Goal: Check status: Check status

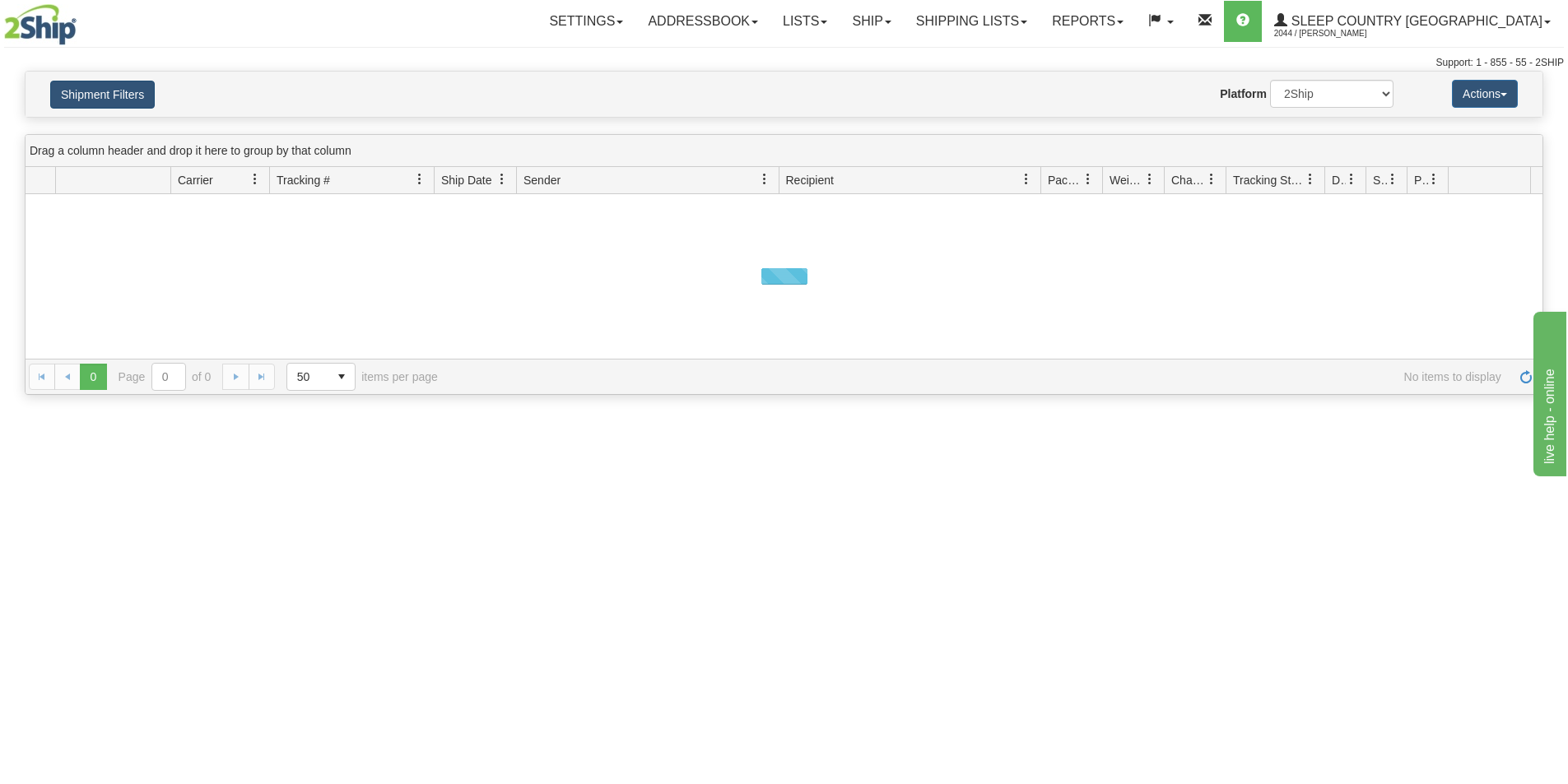
click at [121, 101] on button "Shipment Filters" at bounding box center [102, 95] width 104 height 28
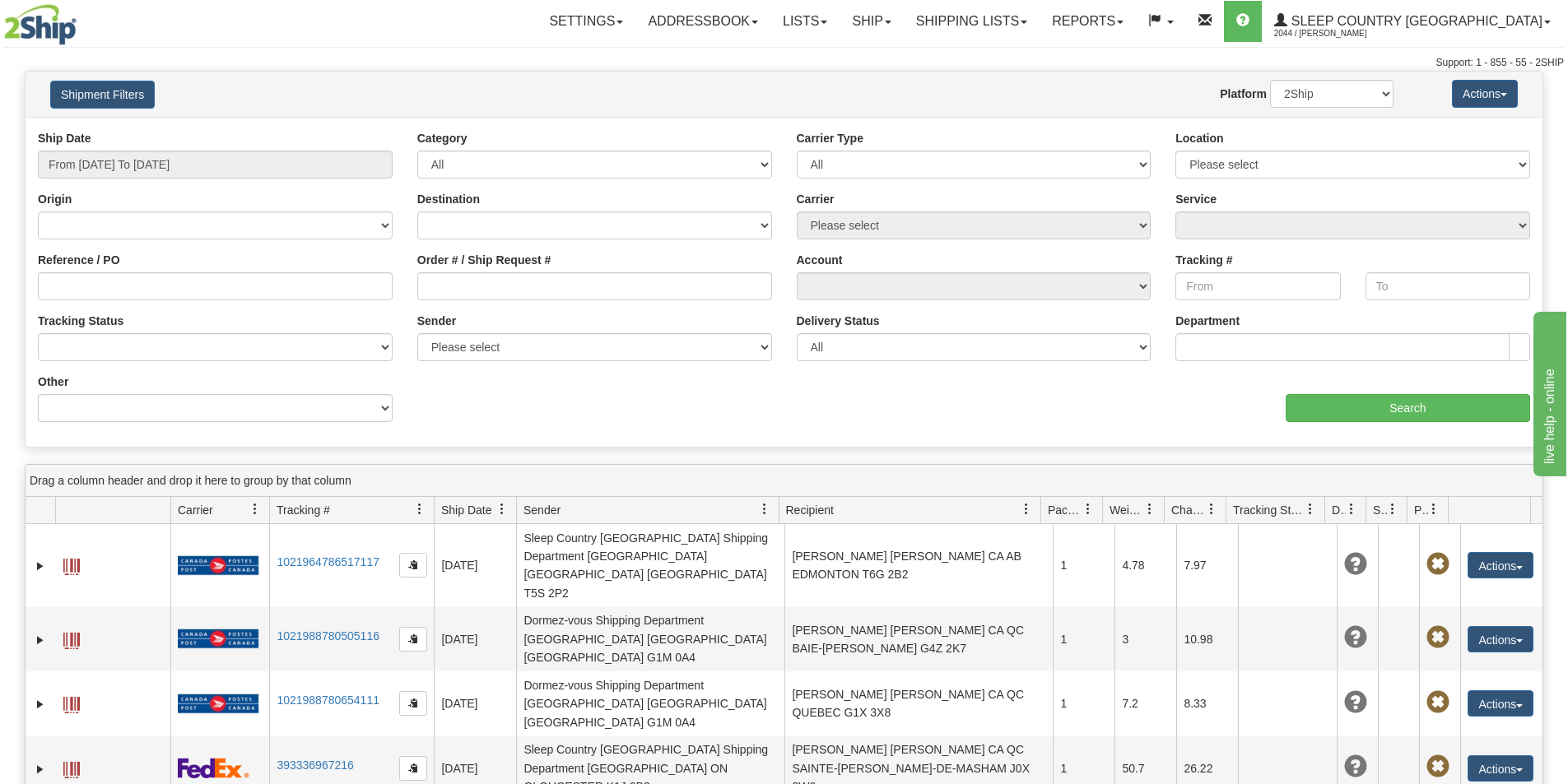
click at [477, 270] on div "Order # / Ship Request #" at bounding box center [595, 275] width 355 height 48
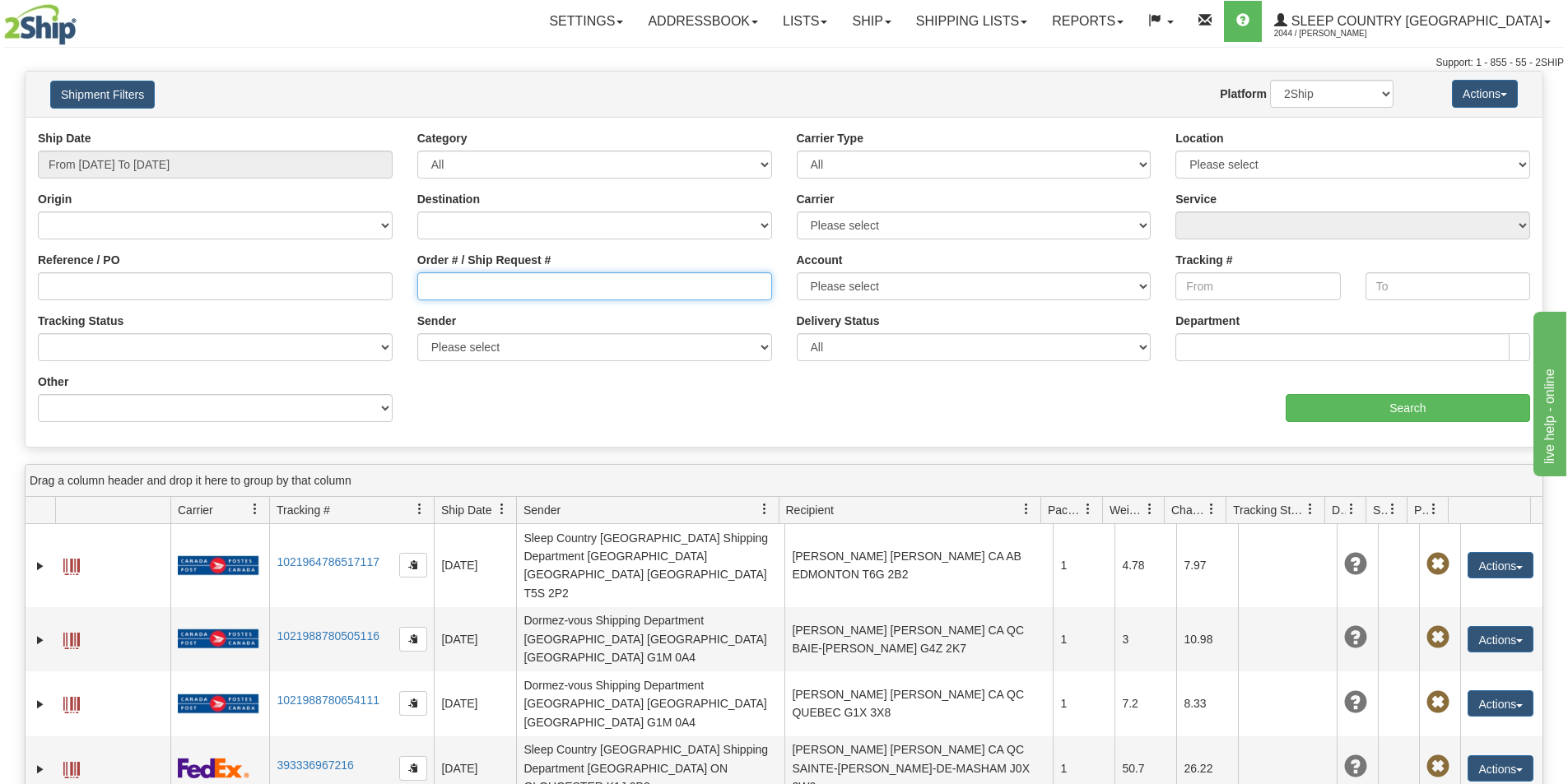
click at [434, 291] on input "Order # / Ship Request #" at bounding box center [595, 286] width 355 height 28
paste input "[PHONE_NUMBER]"
drag, startPoint x: 247, startPoint y: 290, endPoint x: 164, endPoint y: 290, distance: 83.0
click at [167, 130] on div "Reference / PO Order # / Ship Request # [PHONE_NUMBER] Account Please select [G…" at bounding box center [784, 130] width 1517 height 0
paste input "9002I103485"
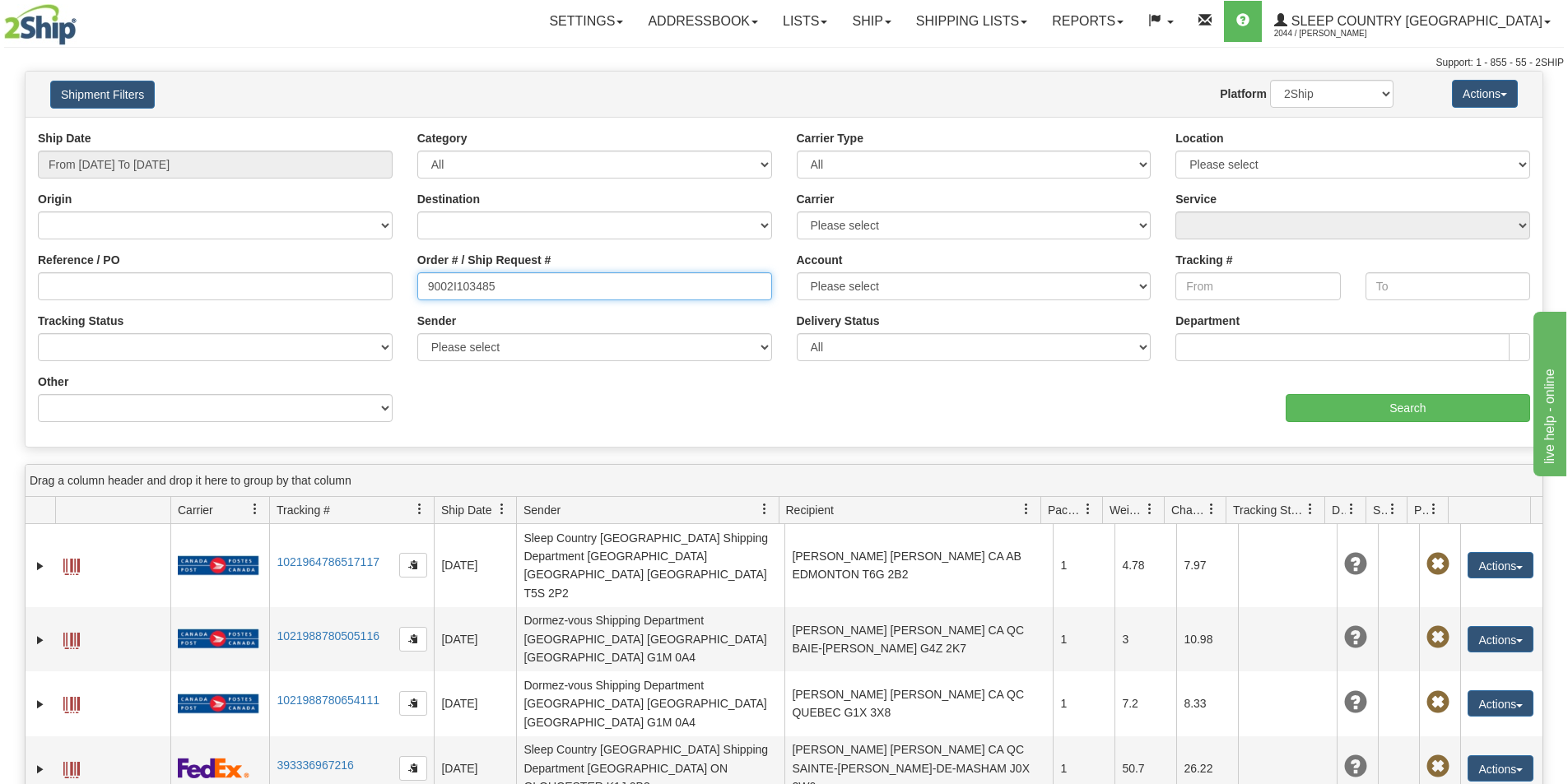
type input "9002I103485"
drag, startPoint x: 223, startPoint y: 161, endPoint x: 201, endPoint y: 195, distance: 40.5
click at [222, 168] on input "From [DATE] To [DATE]" at bounding box center [215, 164] width 355 height 28
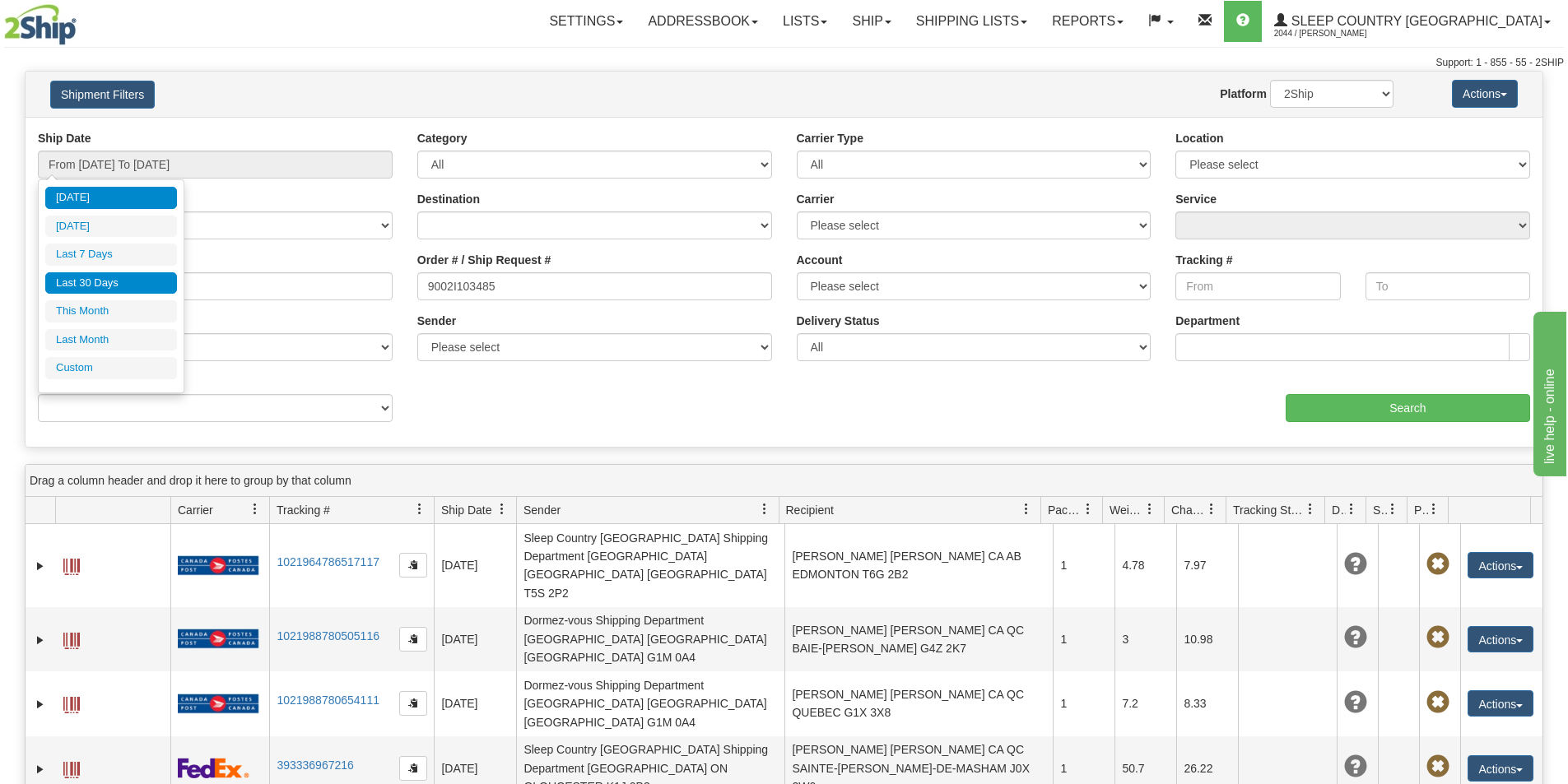
click at [112, 283] on li "Last 30 Days" at bounding box center [111, 283] width 132 height 22
type input "From [DATE] To [DATE]"
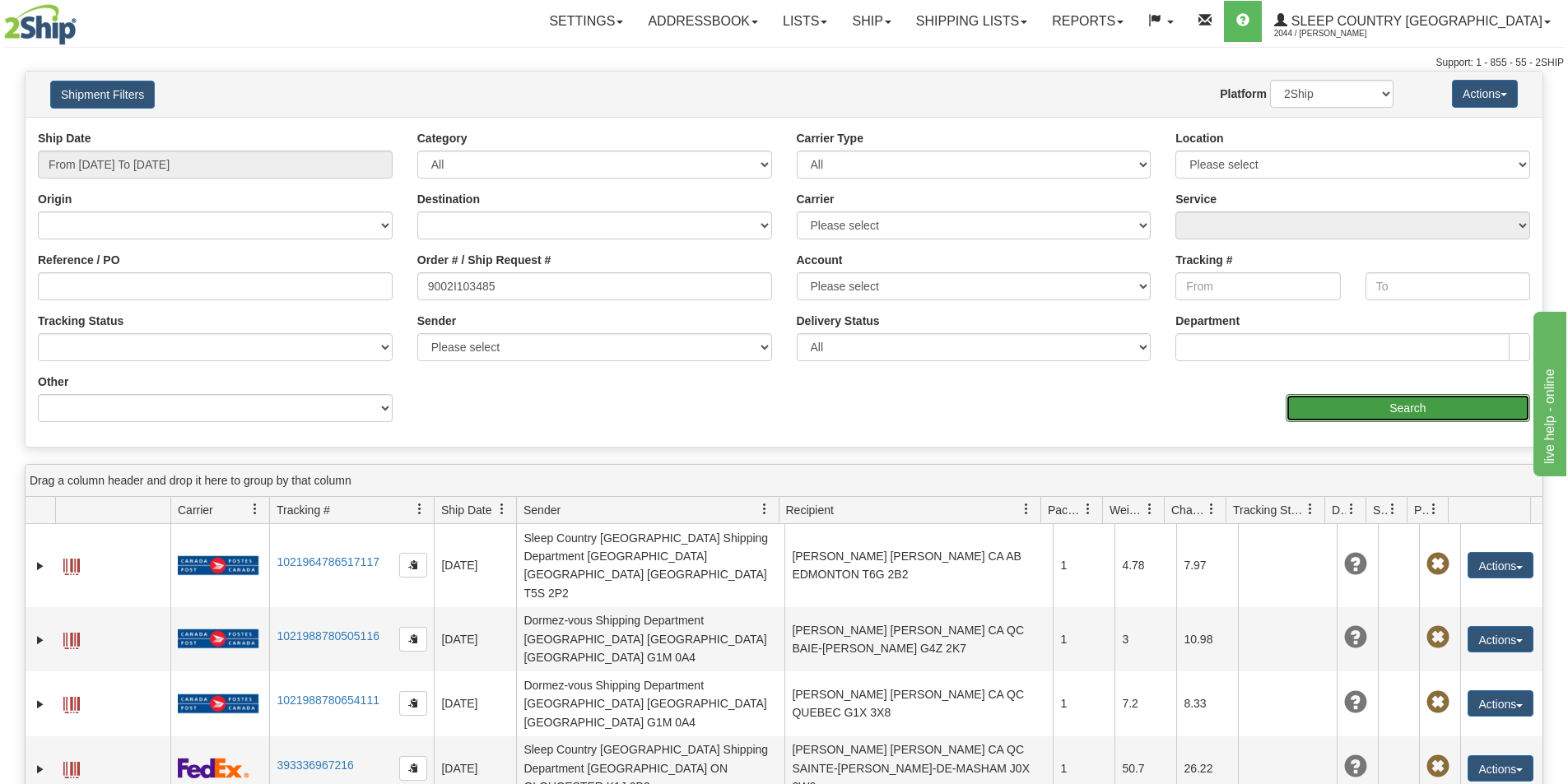
click at [1405, 406] on input "Search" at bounding box center [1408, 408] width 245 height 28
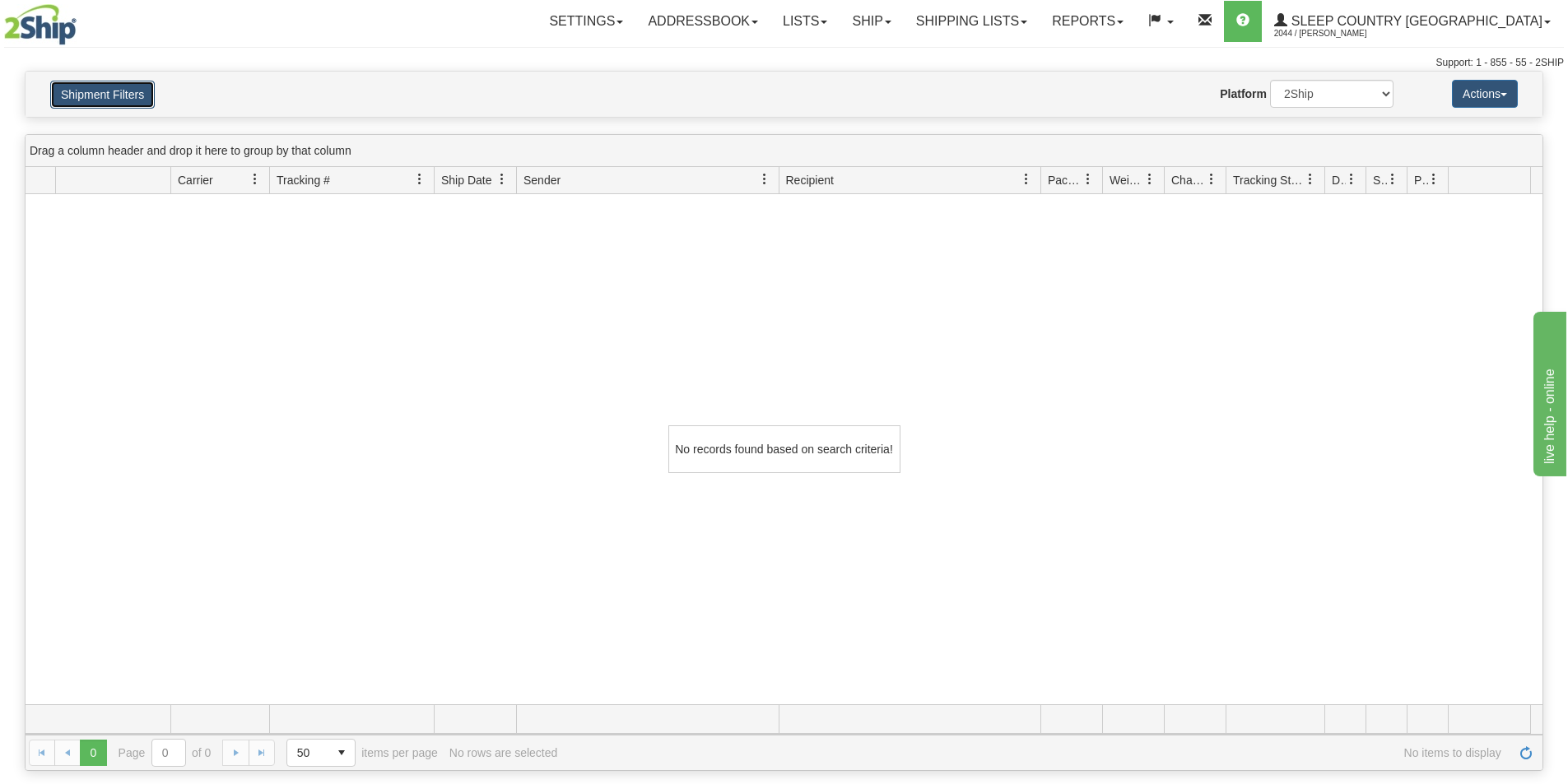
click at [121, 90] on button "Shipment Filters" at bounding box center [102, 95] width 104 height 28
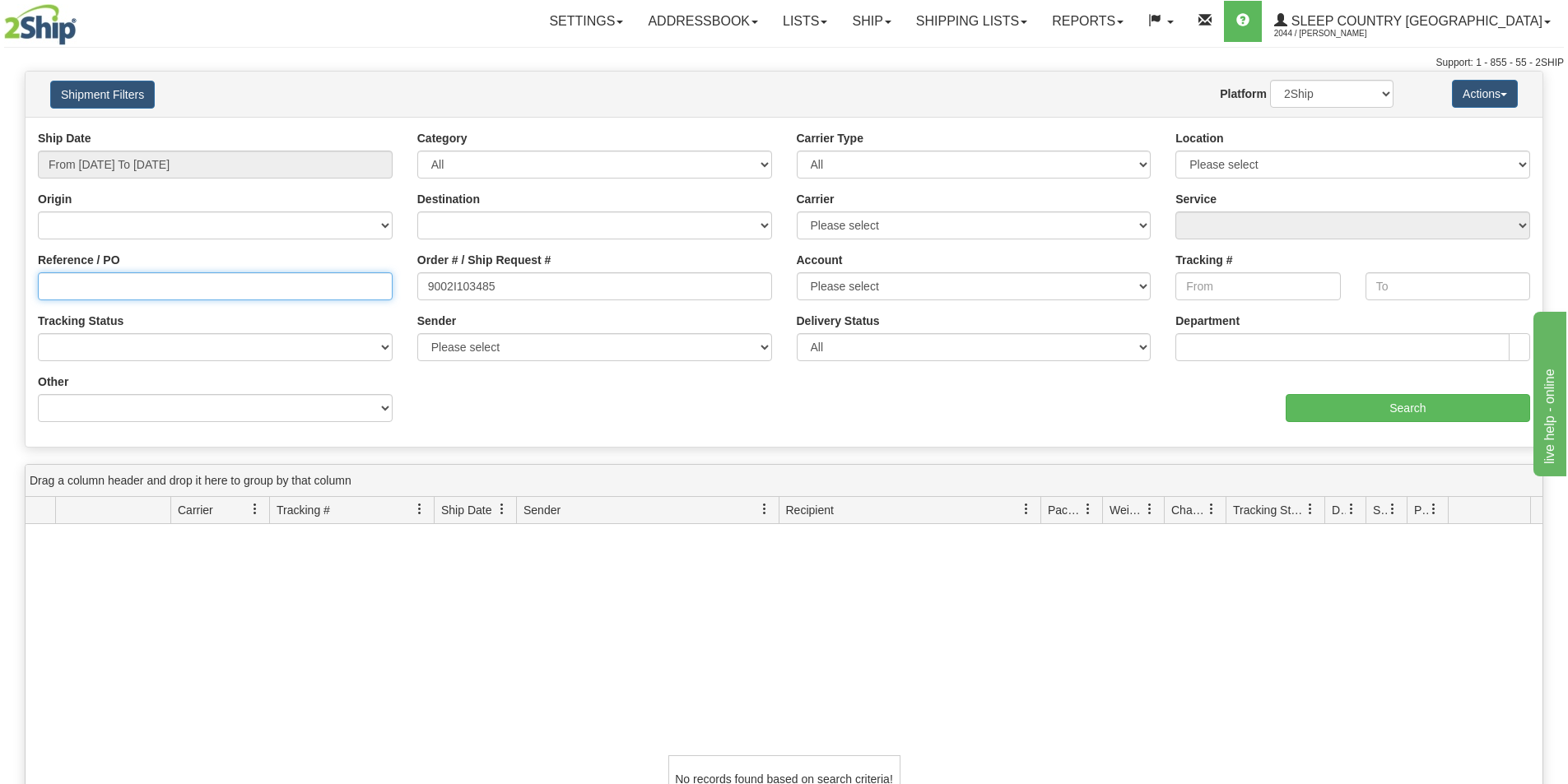
drag, startPoint x: 305, startPoint y: 291, endPoint x: 319, endPoint y: 291, distance: 14.0
click at [305, 291] on input "Reference / PO" at bounding box center [215, 286] width 355 height 28
paste input "9002I103485"
type input "9002I103485"
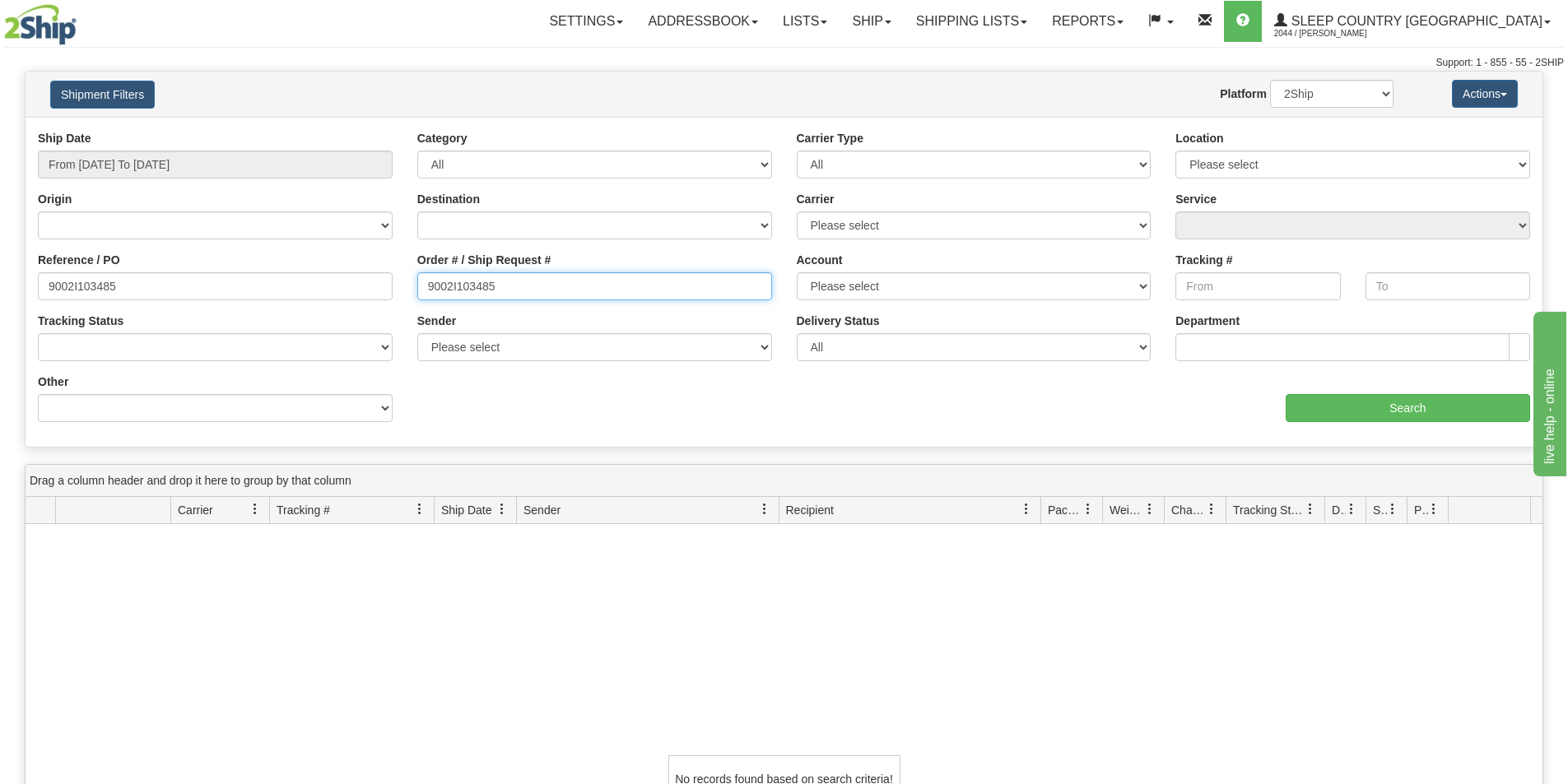
drag, startPoint x: 524, startPoint y: 290, endPoint x: 239, endPoint y: 274, distance: 285.4
click at [239, 130] on div "Reference / PO 9002I103485 Order # / Ship Request # 9002I103485 Account Please …" at bounding box center [784, 130] width 1517 height 0
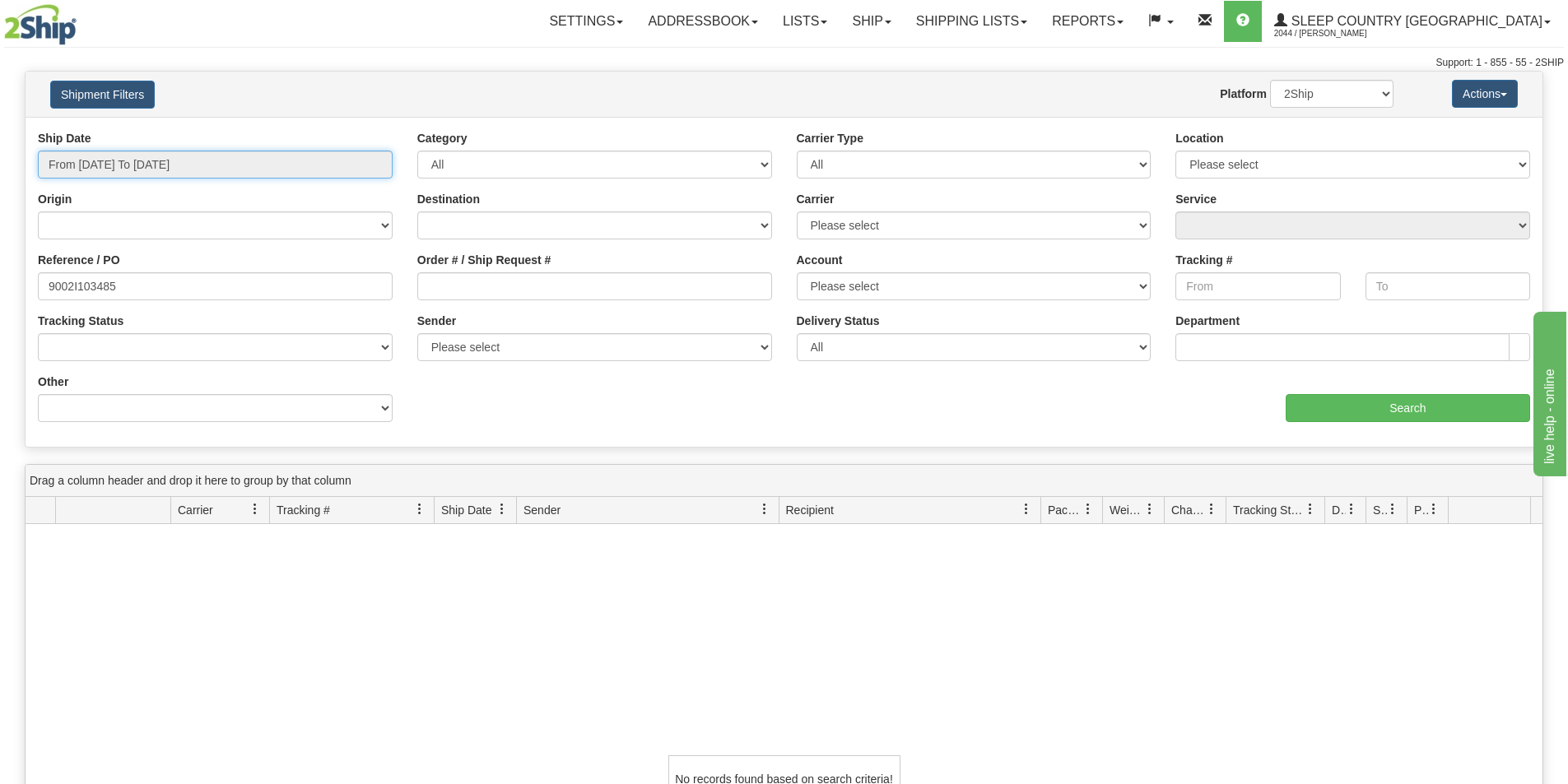
drag, startPoint x: 155, startPoint y: 157, endPoint x: 140, endPoint y: 229, distance: 73.5
click at [155, 158] on input "From [DATE] To [DATE]" at bounding box center [215, 164] width 355 height 28
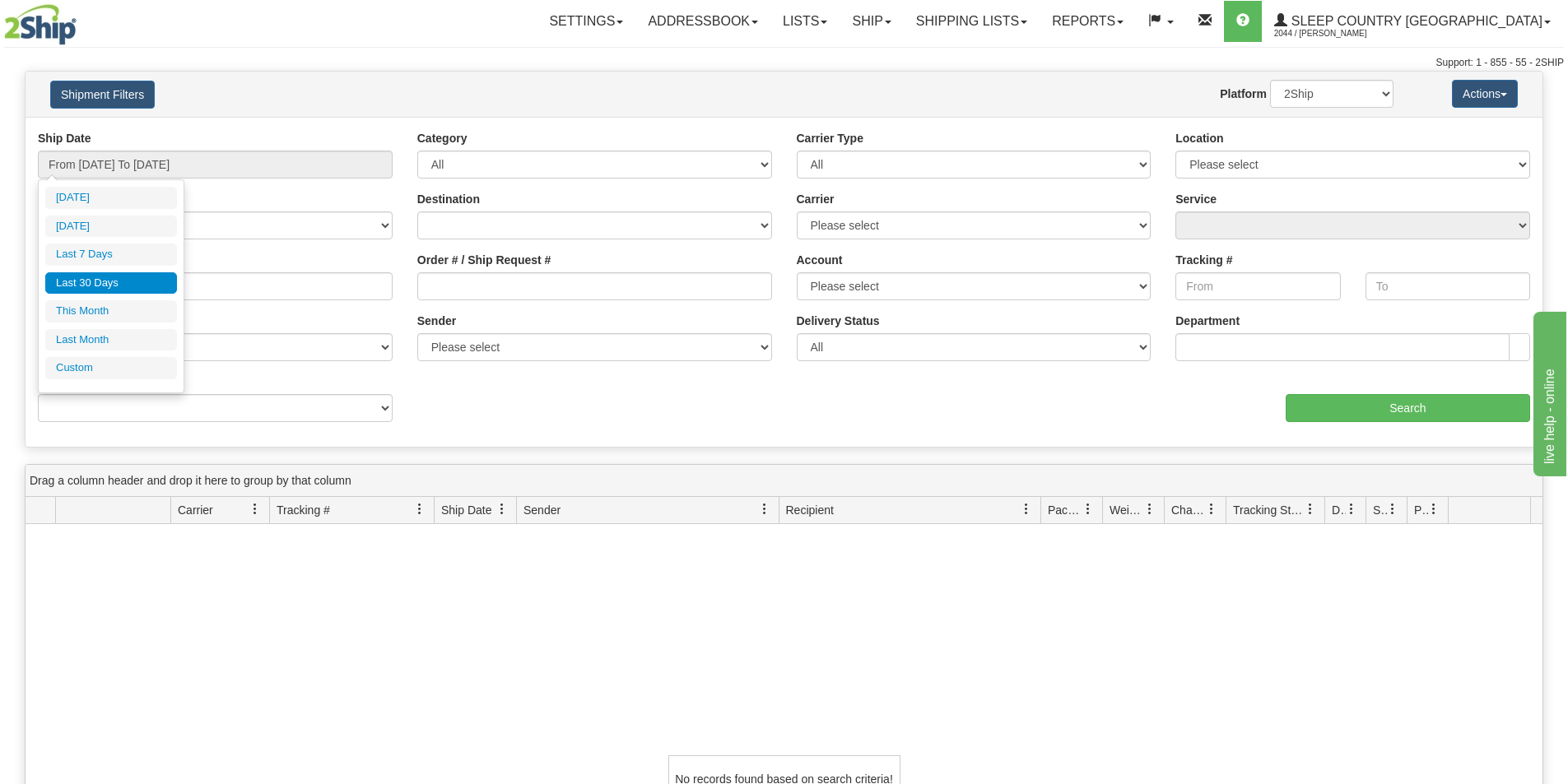
click at [132, 278] on li "Last 30 Days" at bounding box center [111, 283] width 132 height 22
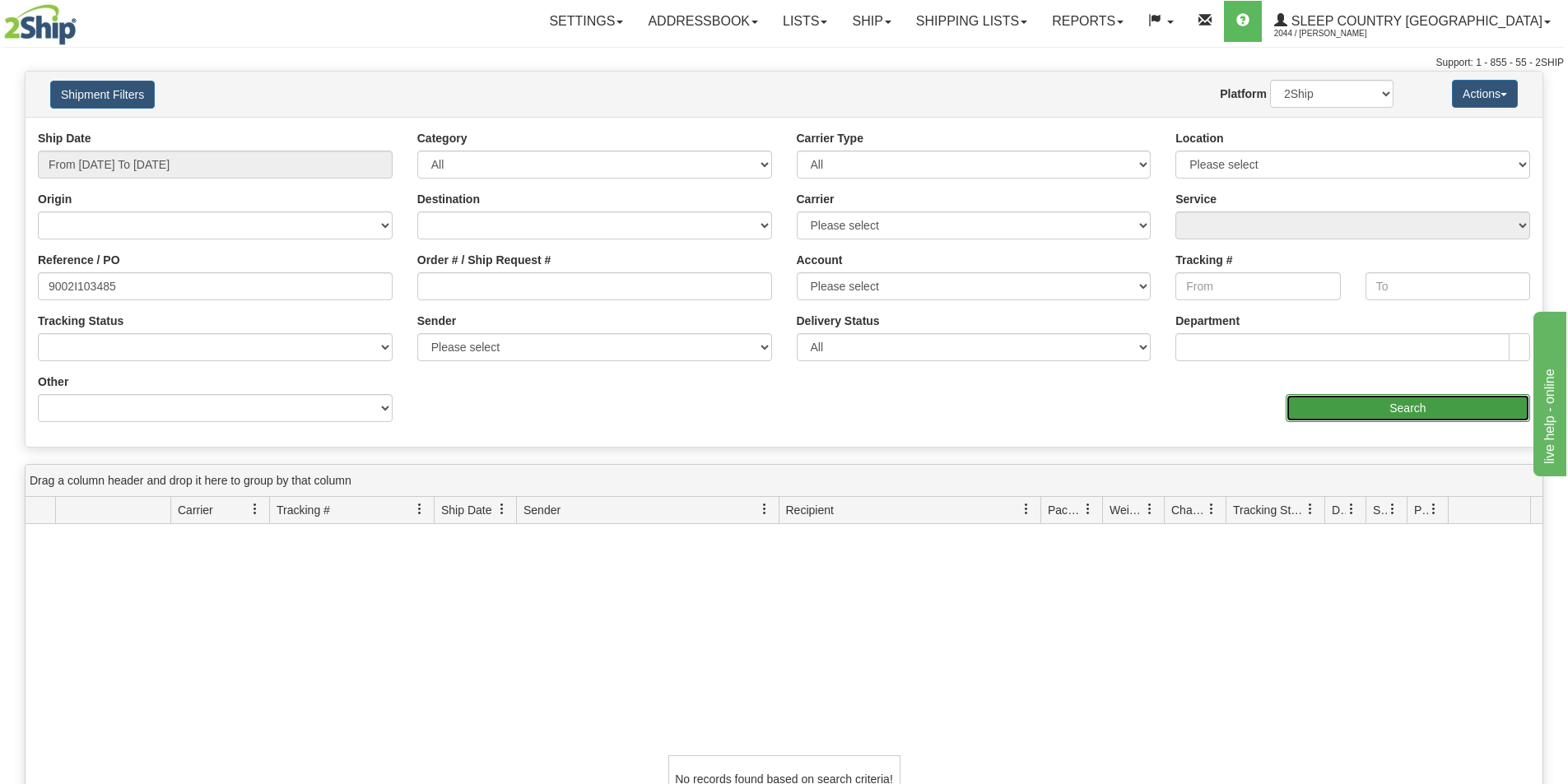
click at [1472, 411] on input "Search" at bounding box center [1408, 408] width 245 height 28
